Goal: Information Seeking & Learning: Learn about a topic

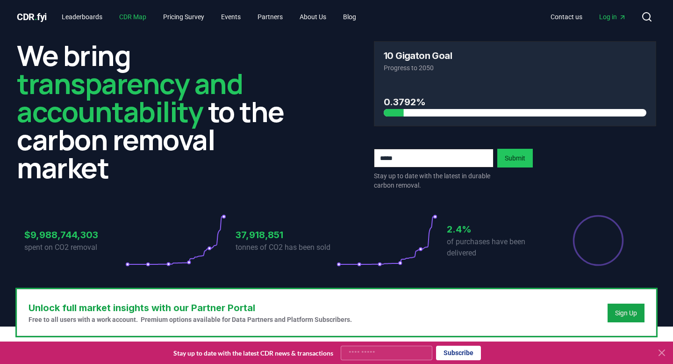
click at [142, 15] on link "CDR Map" at bounding box center [133, 16] width 42 height 17
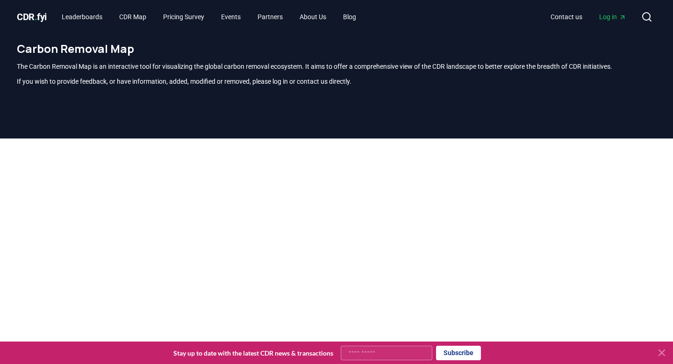
click at [659, 352] on icon at bounding box center [661, 352] width 11 height 11
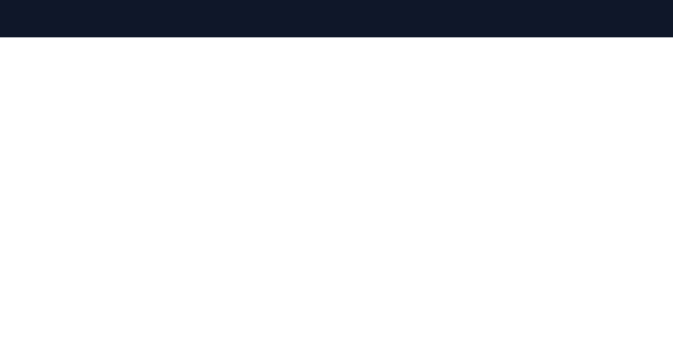
scroll to position [157, 0]
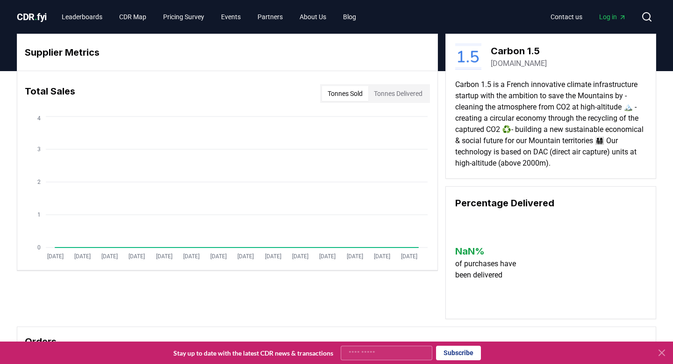
click at [528, 62] on link "[DOMAIN_NAME]" at bounding box center [519, 63] width 56 height 11
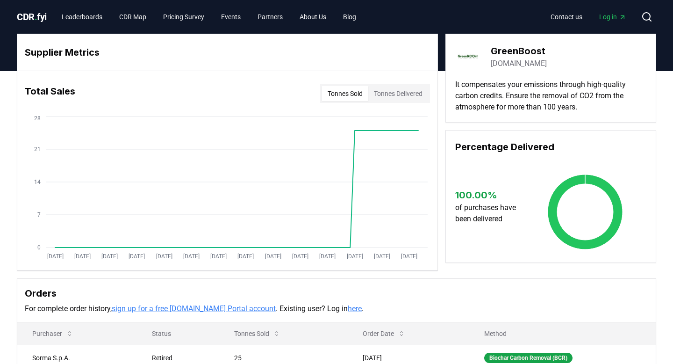
click at [524, 64] on link "greenboost.it" at bounding box center [519, 63] width 56 height 11
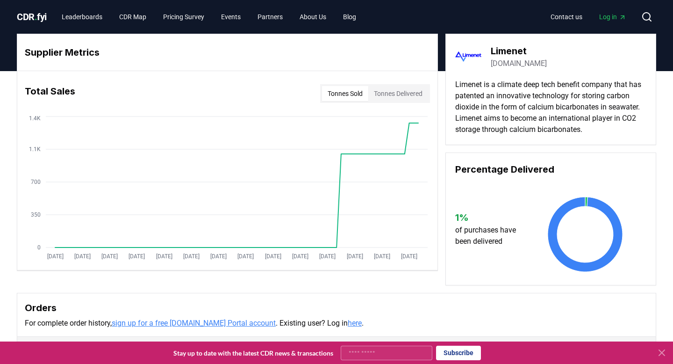
click at [515, 64] on link "limenet.tech" at bounding box center [519, 63] width 56 height 11
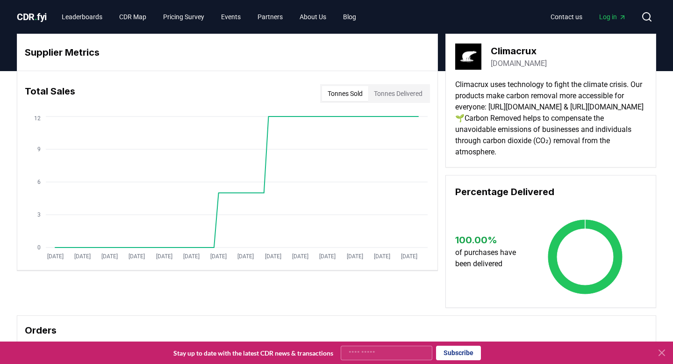
click at [500, 61] on link "climacrux.com" at bounding box center [519, 63] width 56 height 11
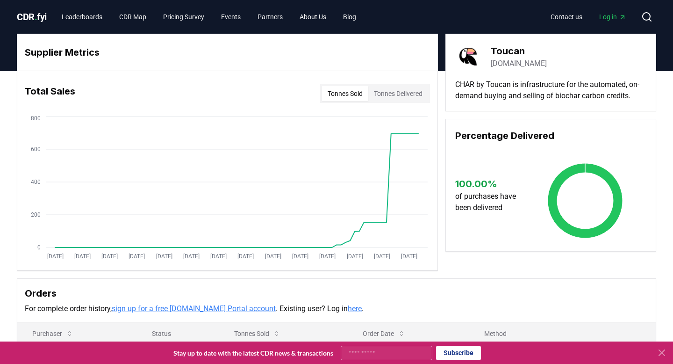
click at [502, 63] on link "toucan.earth" at bounding box center [519, 63] width 56 height 11
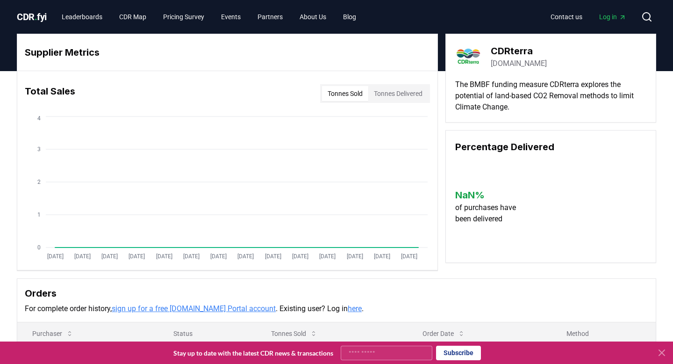
click at [510, 61] on link "[DOMAIN_NAME]" at bounding box center [519, 63] width 56 height 11
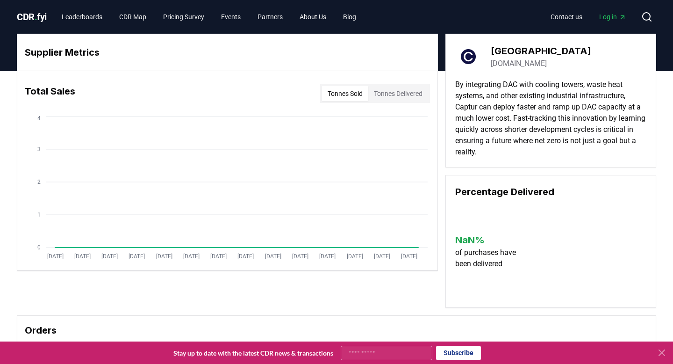
click at [509, 63] on link "[DOMAIN_NAME]" at bounding box center [519, 63] width 56 height 11
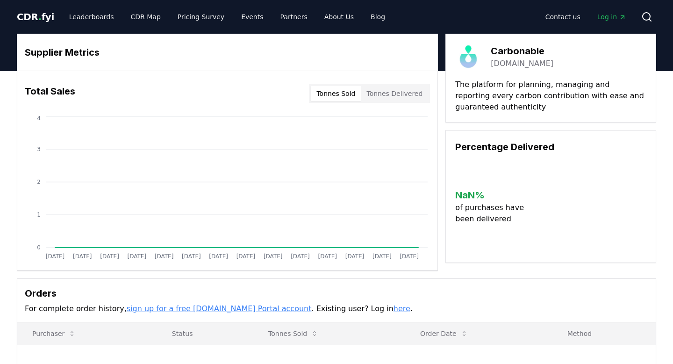
click at [523, 61] on link "[DOMAIN_NAME]" at bounding box center [522, 63] width 63 height 11
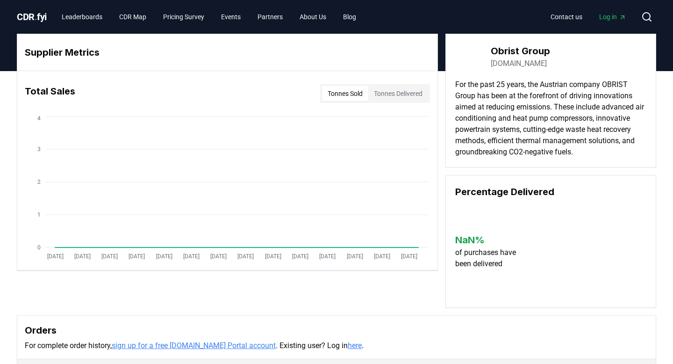
click at [511, 65] on link "[DOMAIN_NAME]" at bounding box center [519, 63] width 56 height 11
